Goal: Find specific page/section: Find specific page/section

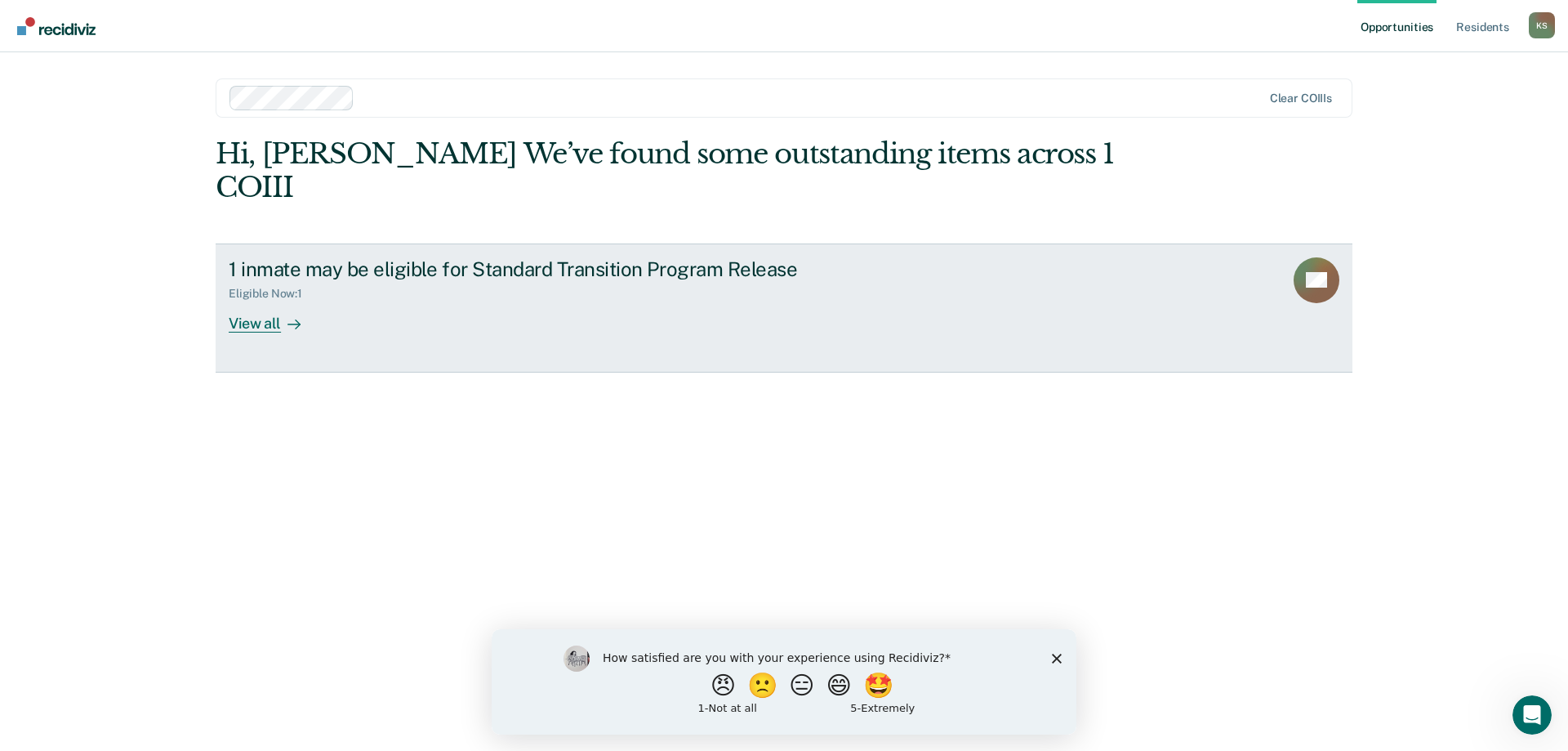
click at [272, 301] on div "View all" at bounding box center [275, 316] width 91 height 32
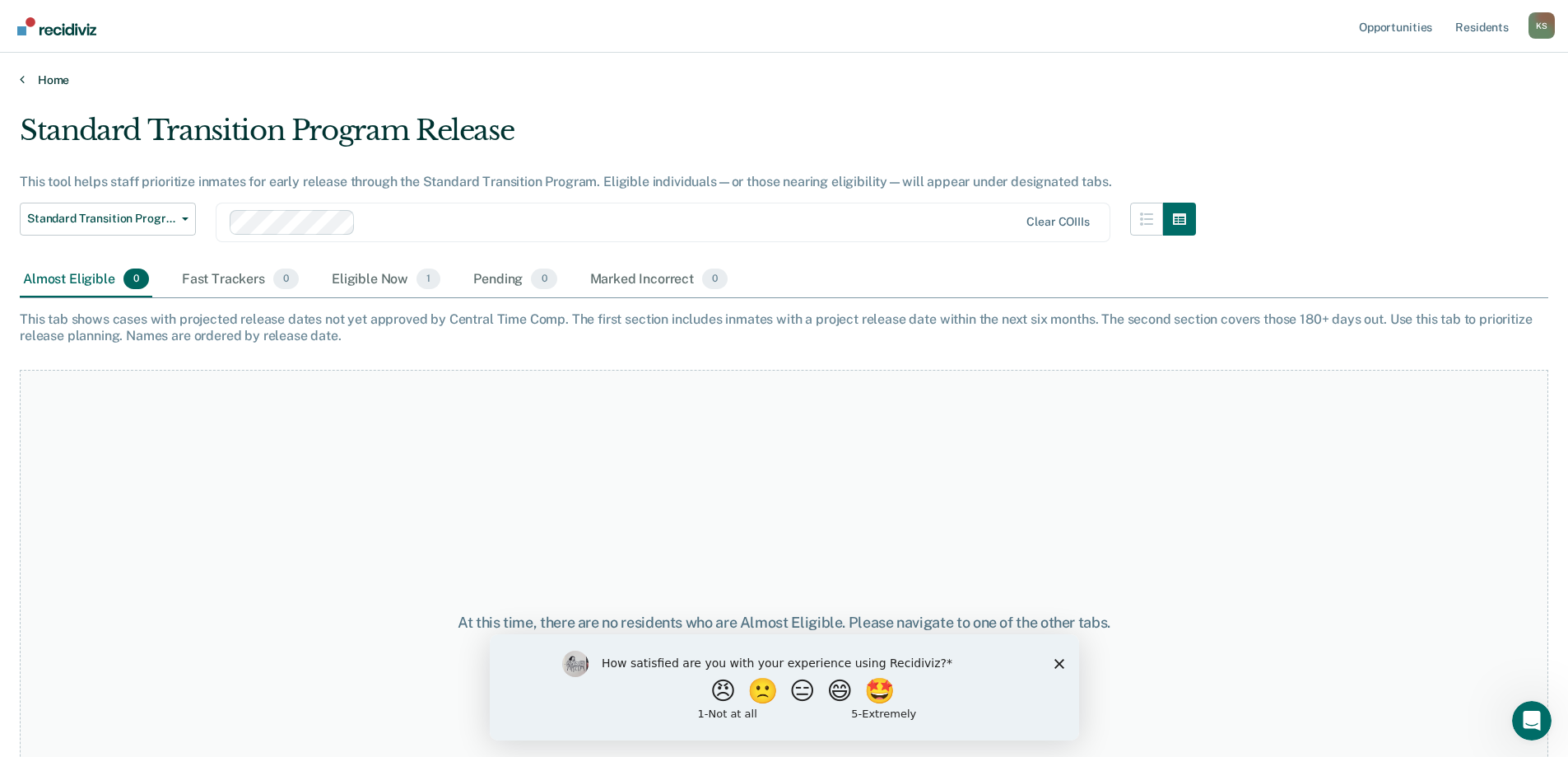
click at [62, 83] on link "Home" at bounding box center [784, 79] width 1528 height 15
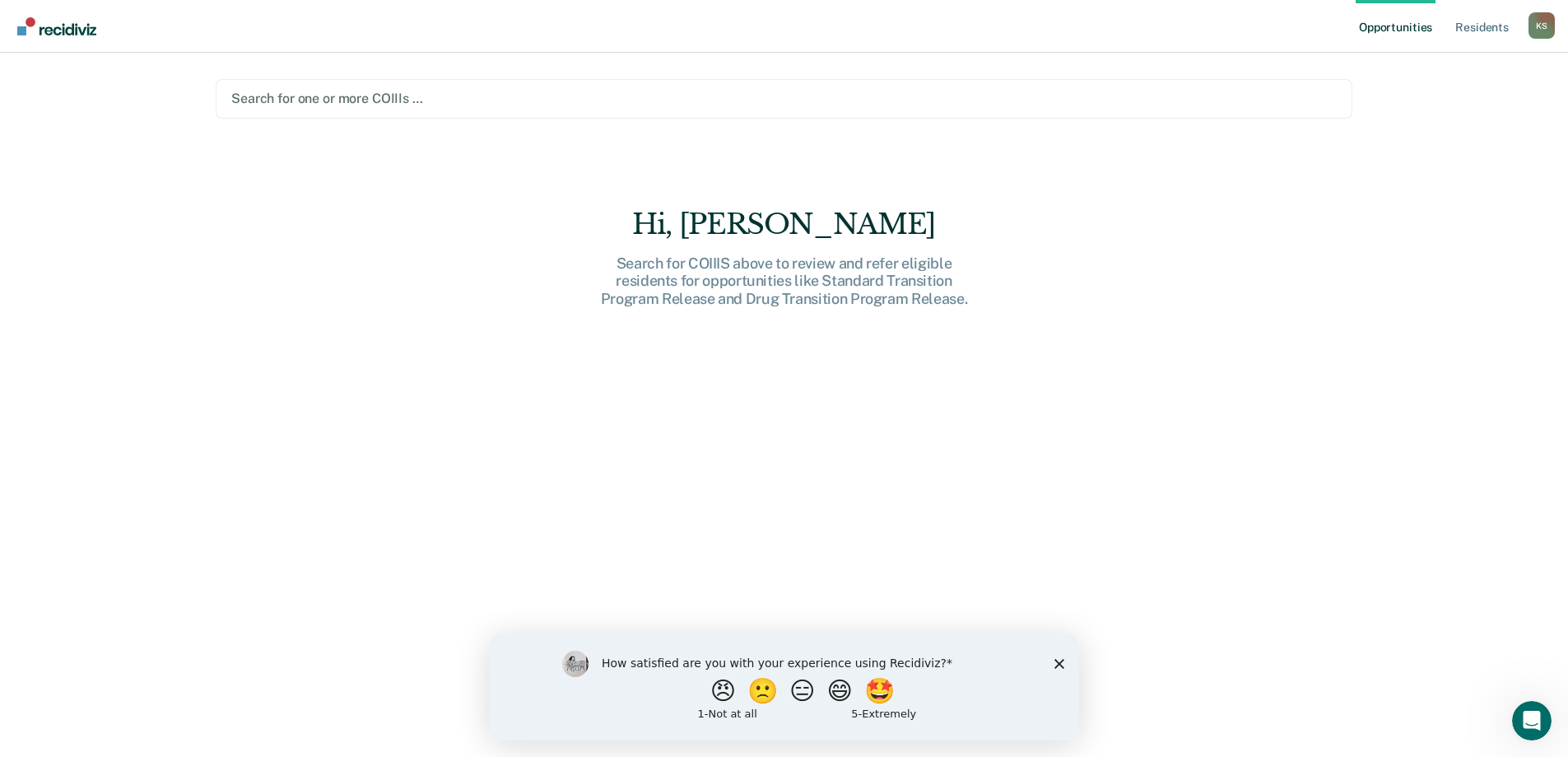
click at [1374, 32] on link "Opportunities" at bounding box center [1395, 26] width 80 height 53
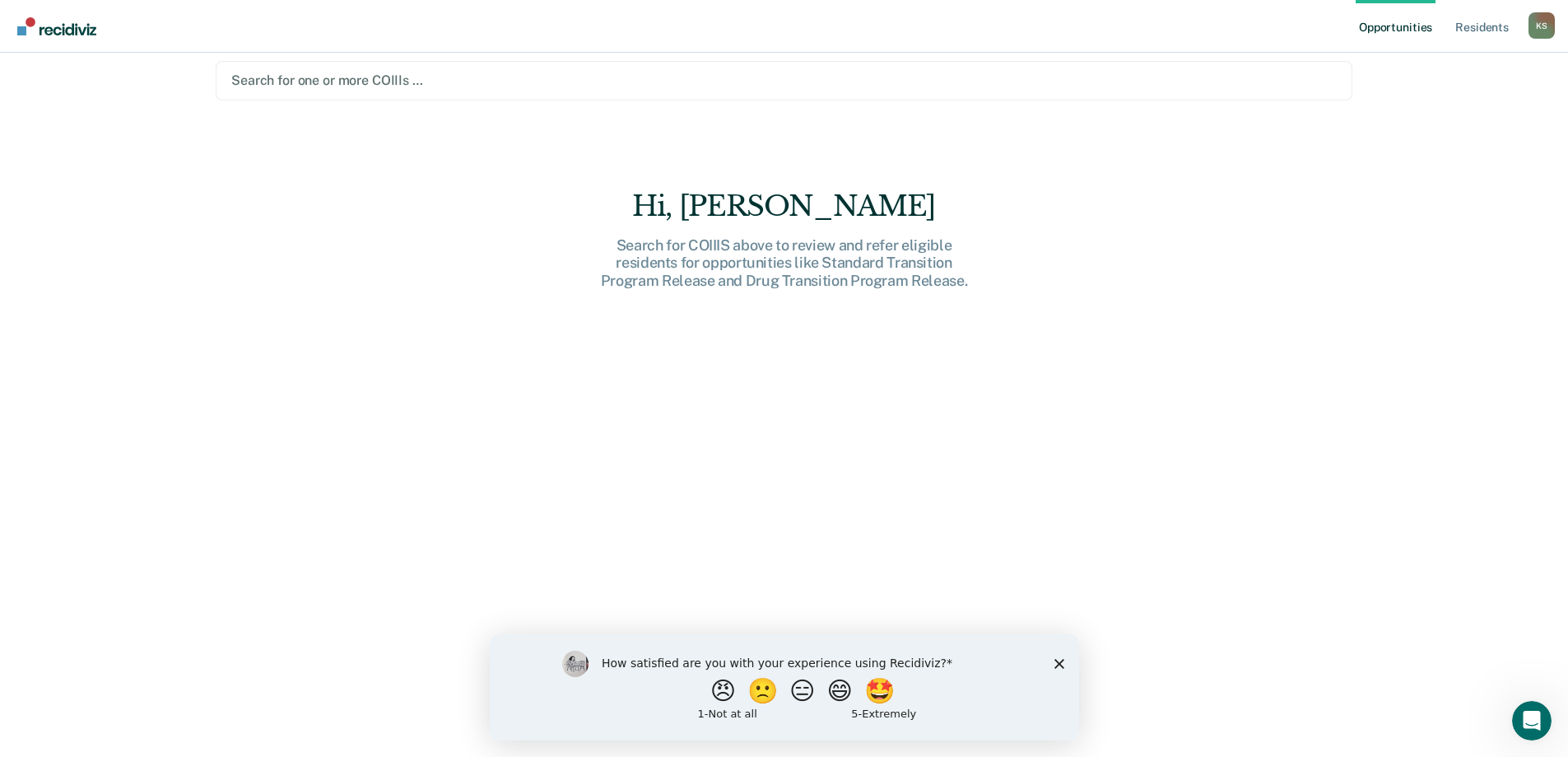
scroll to position [23, 0]
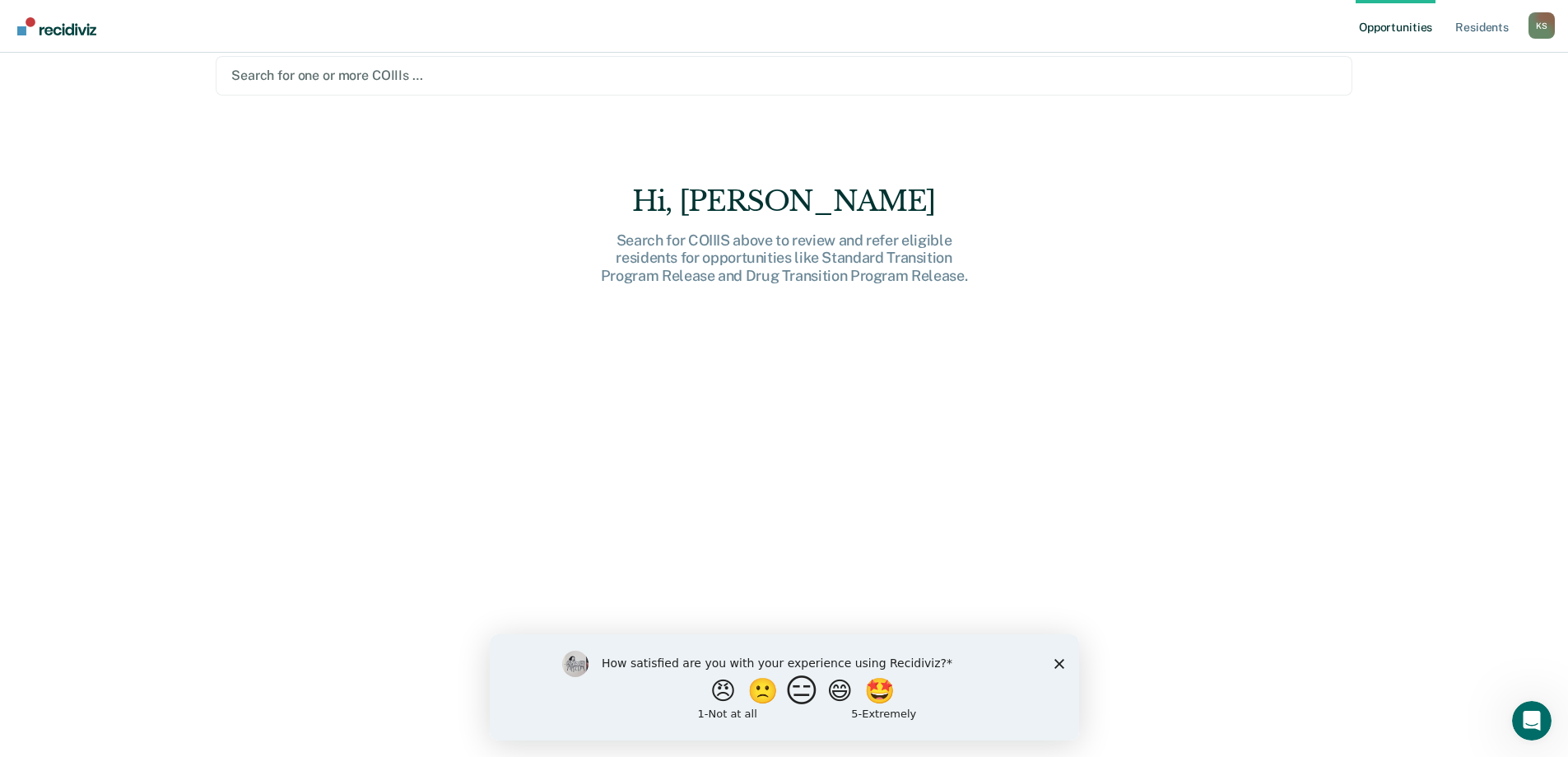
click at [817, 694] on button "😑" at bounding box center [803, 690] width 39 height 33
click at [290, 19] on nav "Opportunities Resident s [PERSON_NAME] K S Profile How it works Log Out" at bounding box center [784, 26] width 1568 height 53
click at [350, 73] on div at bounding box center [784, 75] width 1105 height 19
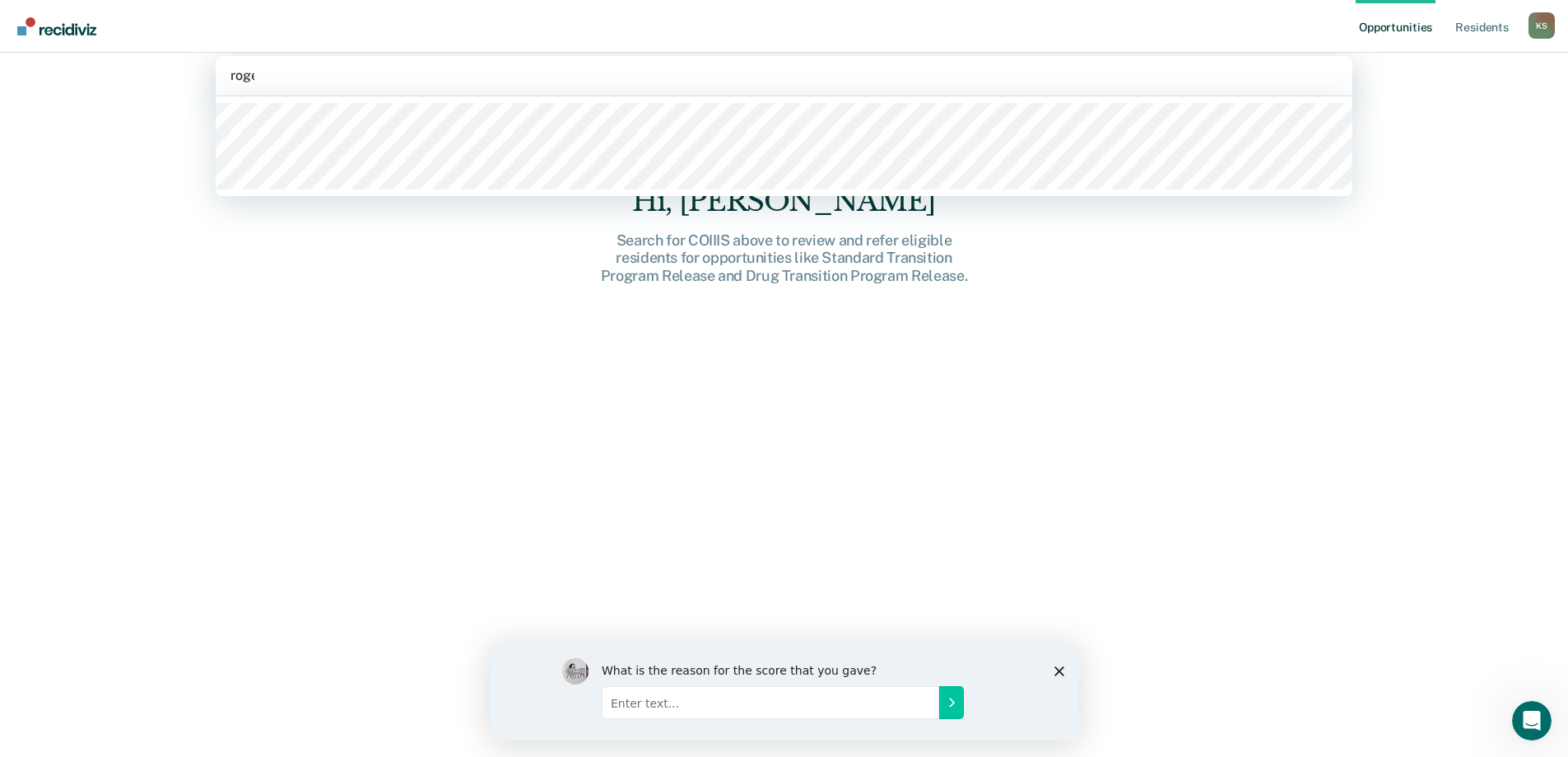
type input "[PERSON_NAME]"
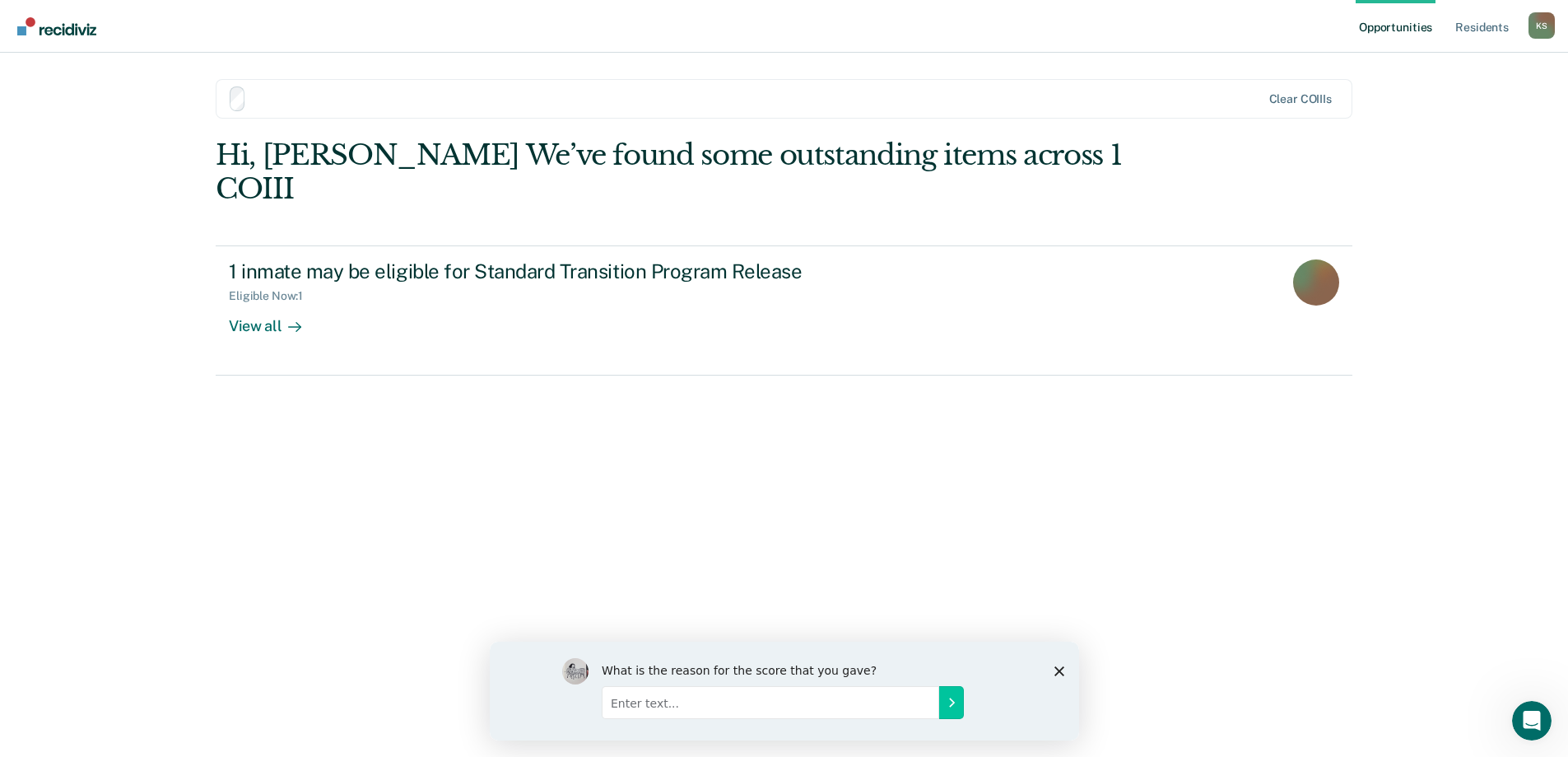
scroll to position [0, 0]
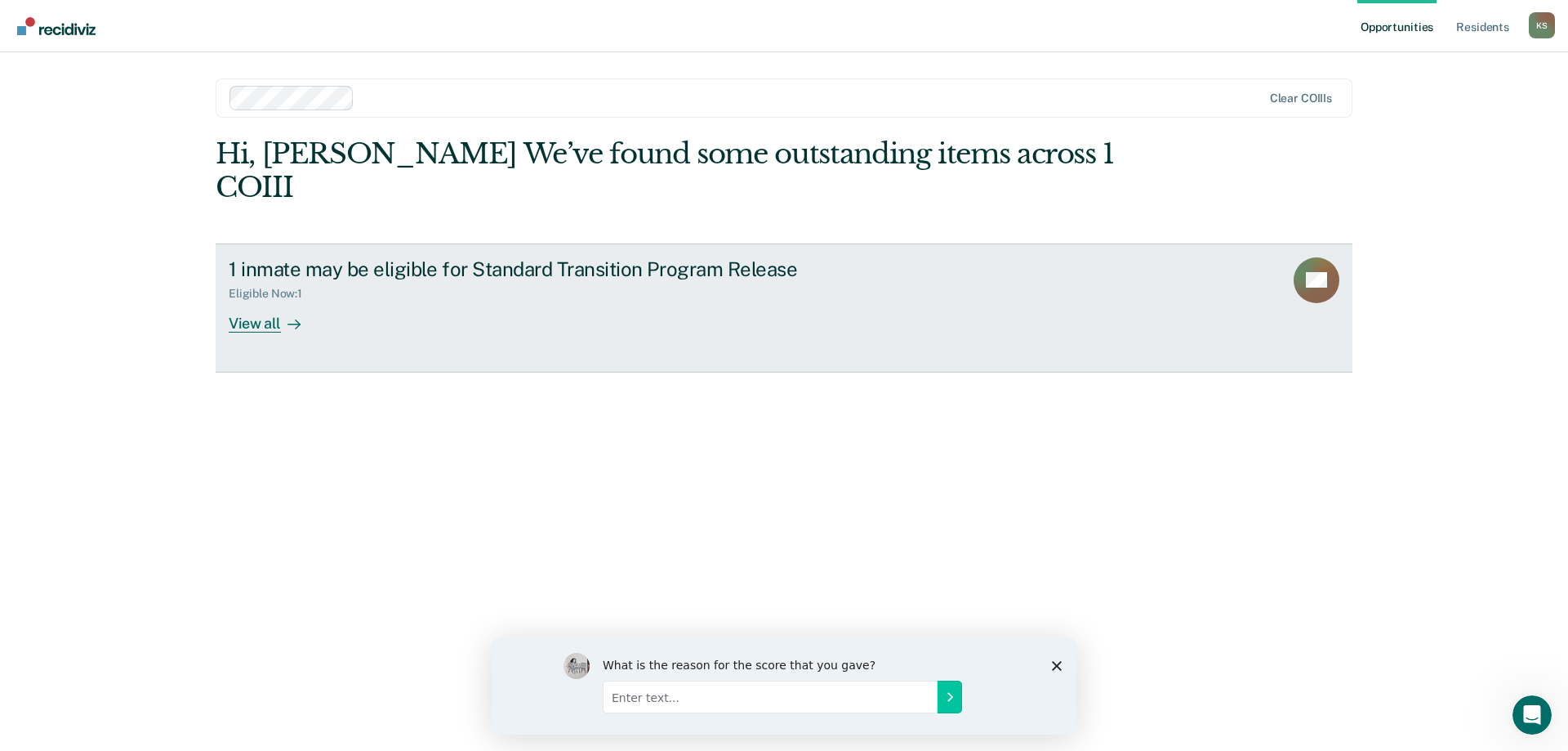
click at [283, 313] on div at bounding box center [291, 322] width 20 height 19
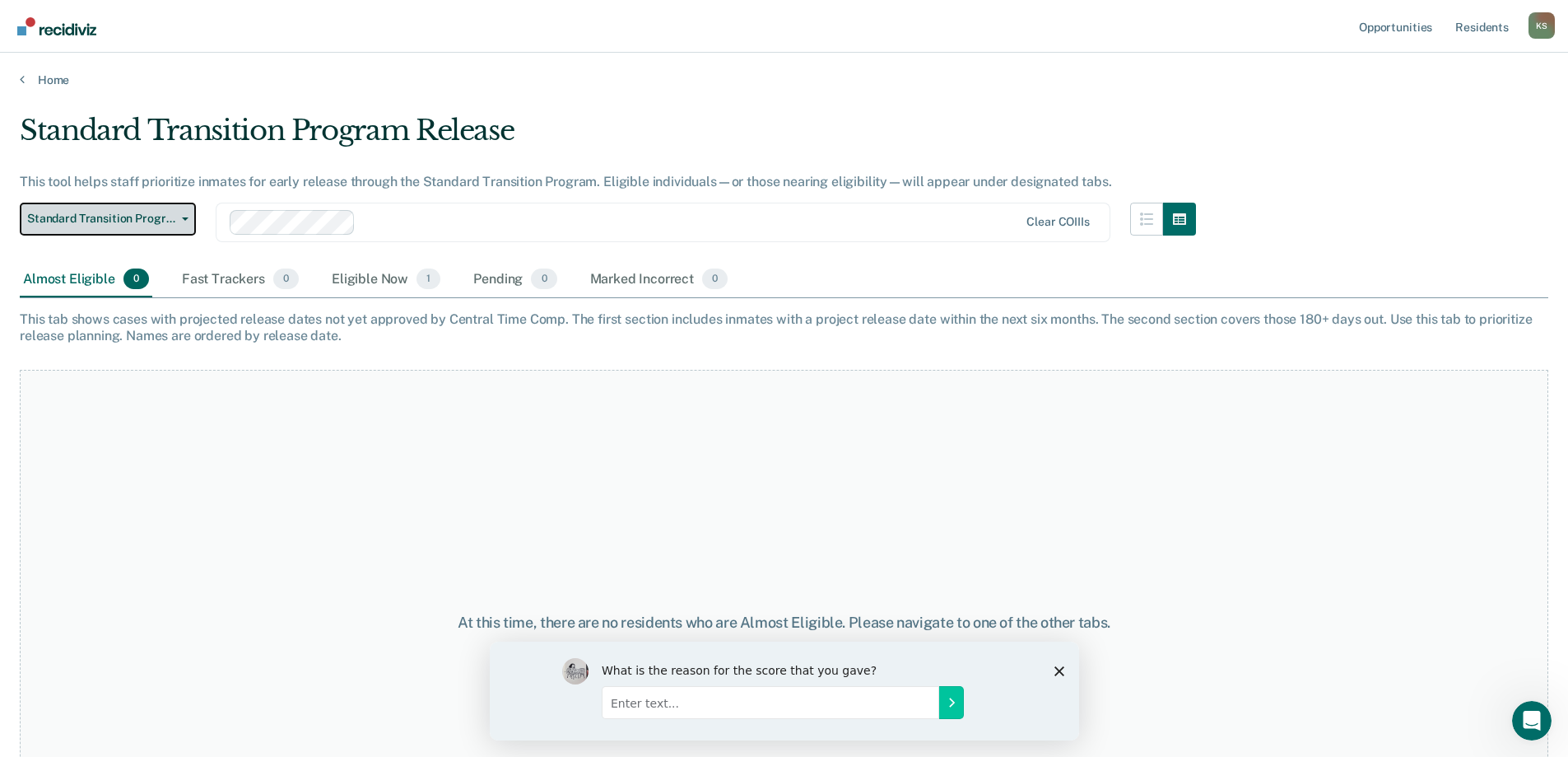
click at [129, 218] on span "Standard Transition Program Release" at bounding box center [101, 219] width 148 height 14
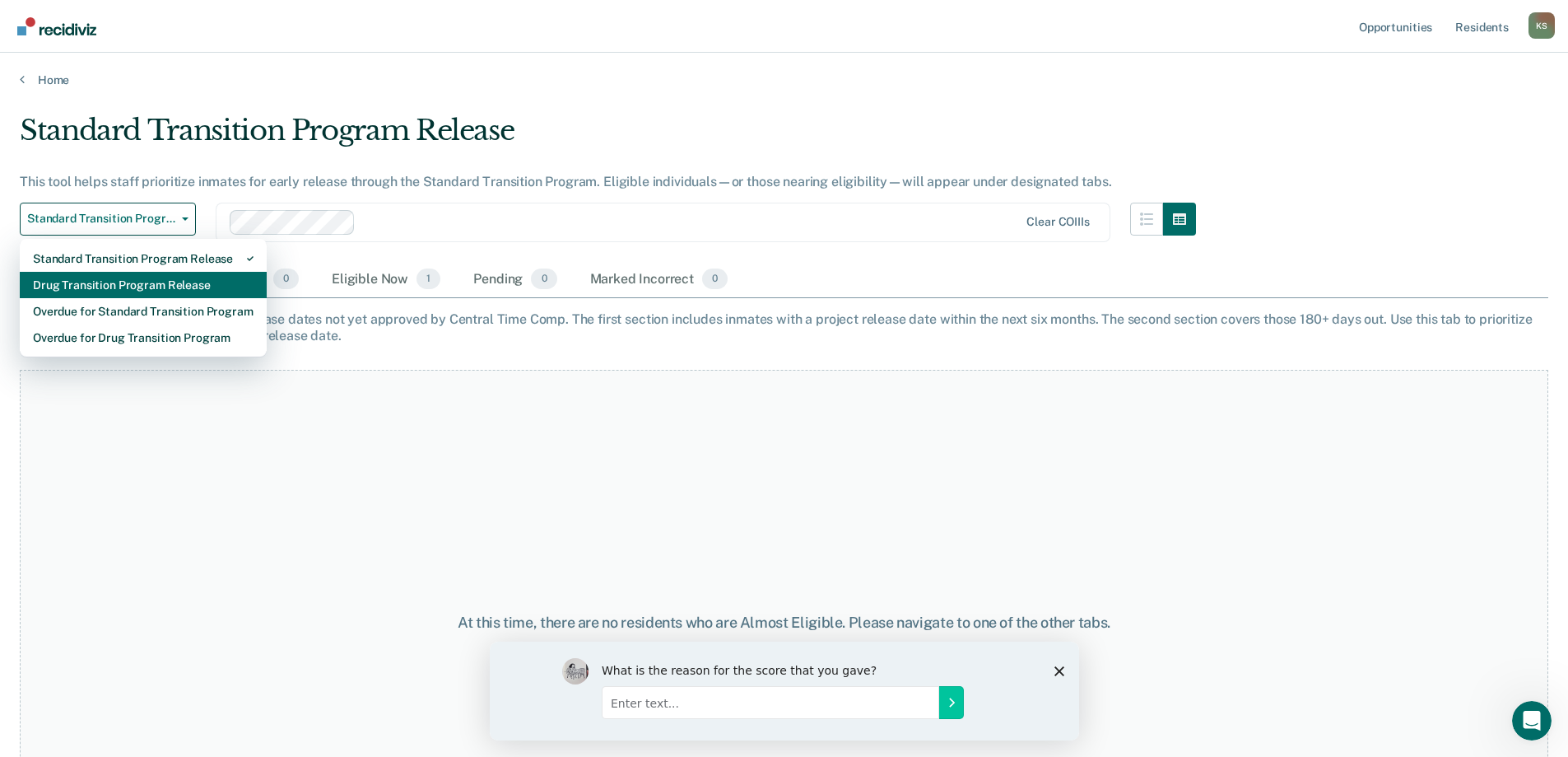
click at [166, 282] on div "Drug Transition Program Release" at bounding box center [143, 285] width 221 height 26
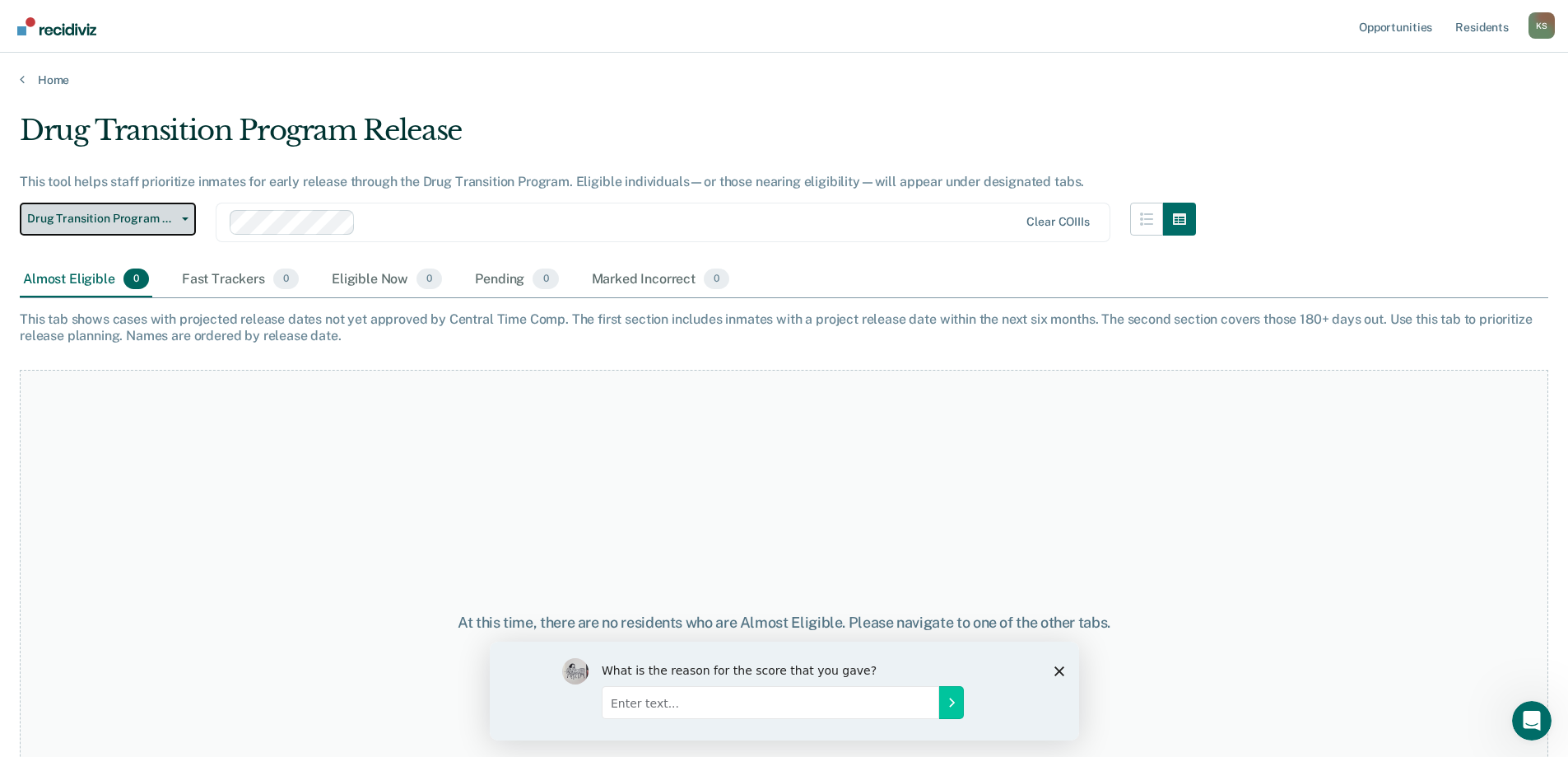
click at [121, 225] on span "Drug Transition Program Release" at bounding box center [101, 219] width 148 height 14
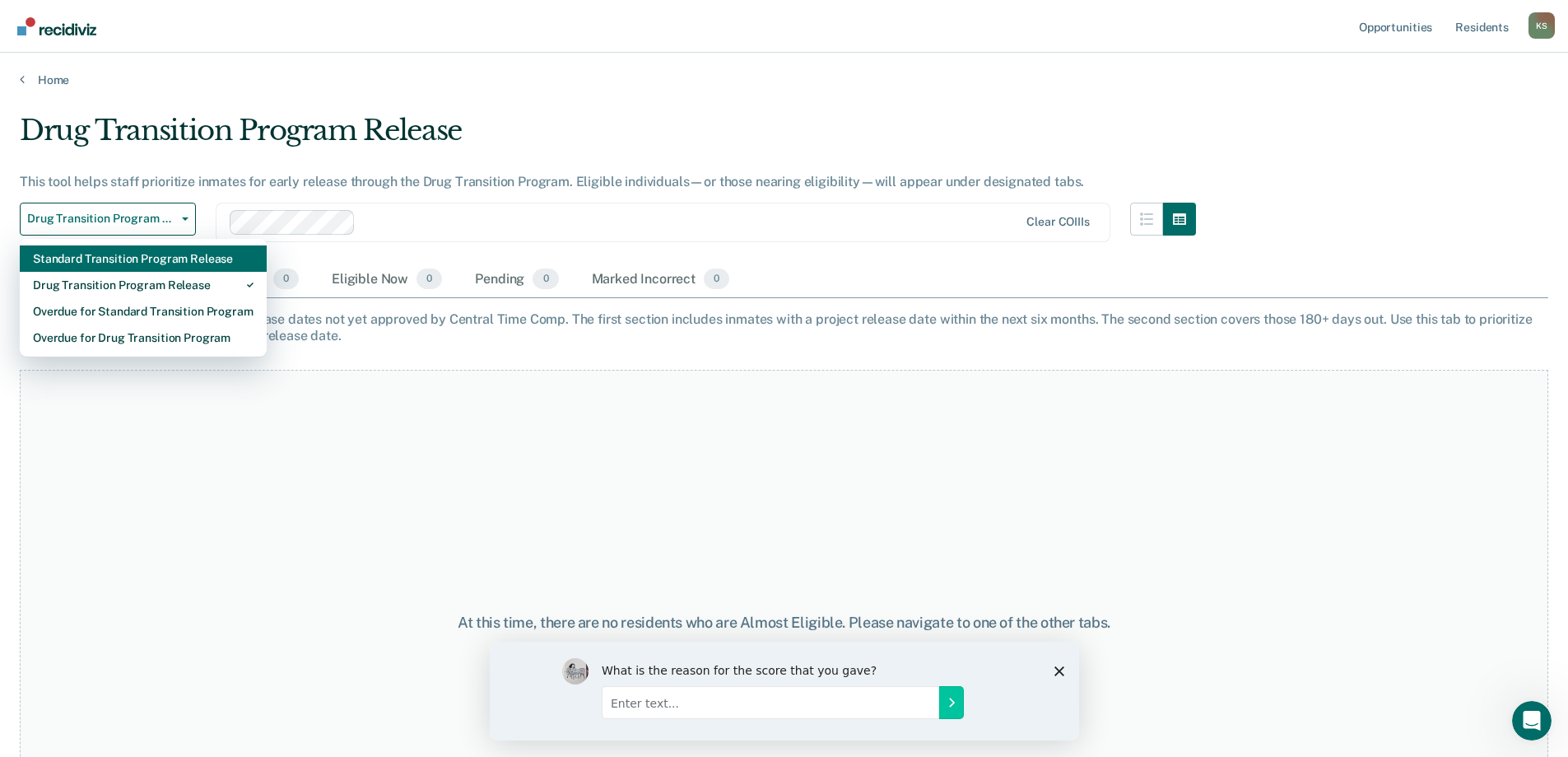
click at [126, 257] on div "Standard Transition Program Release" at bounding box center [143, 258] width 221 height 26
